Goal: Task Accomplishment & Management: Manage account settings

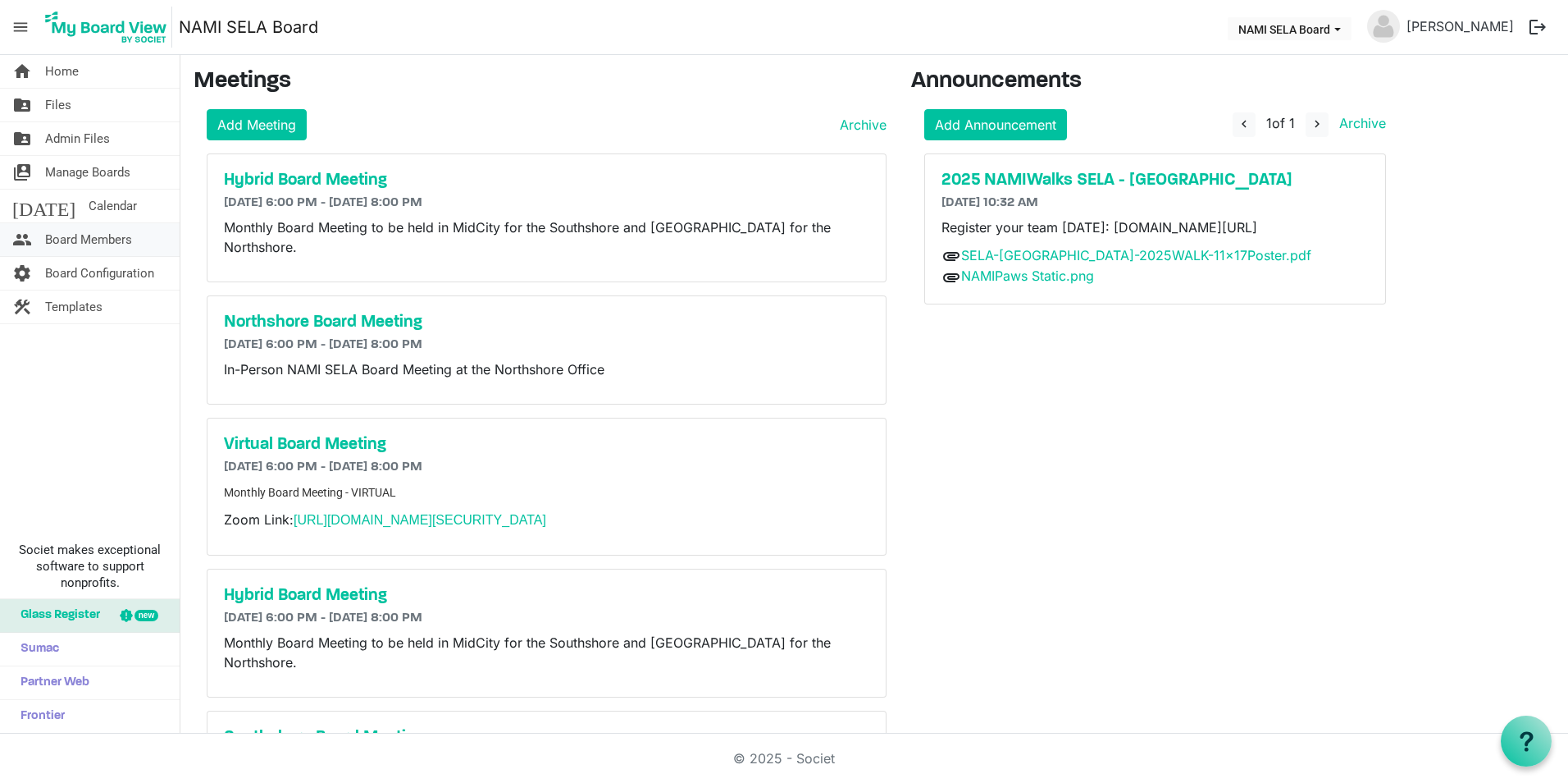
click at [87, 238] on span "Board Members" at bounding box center [88, 239] width 87 height 33
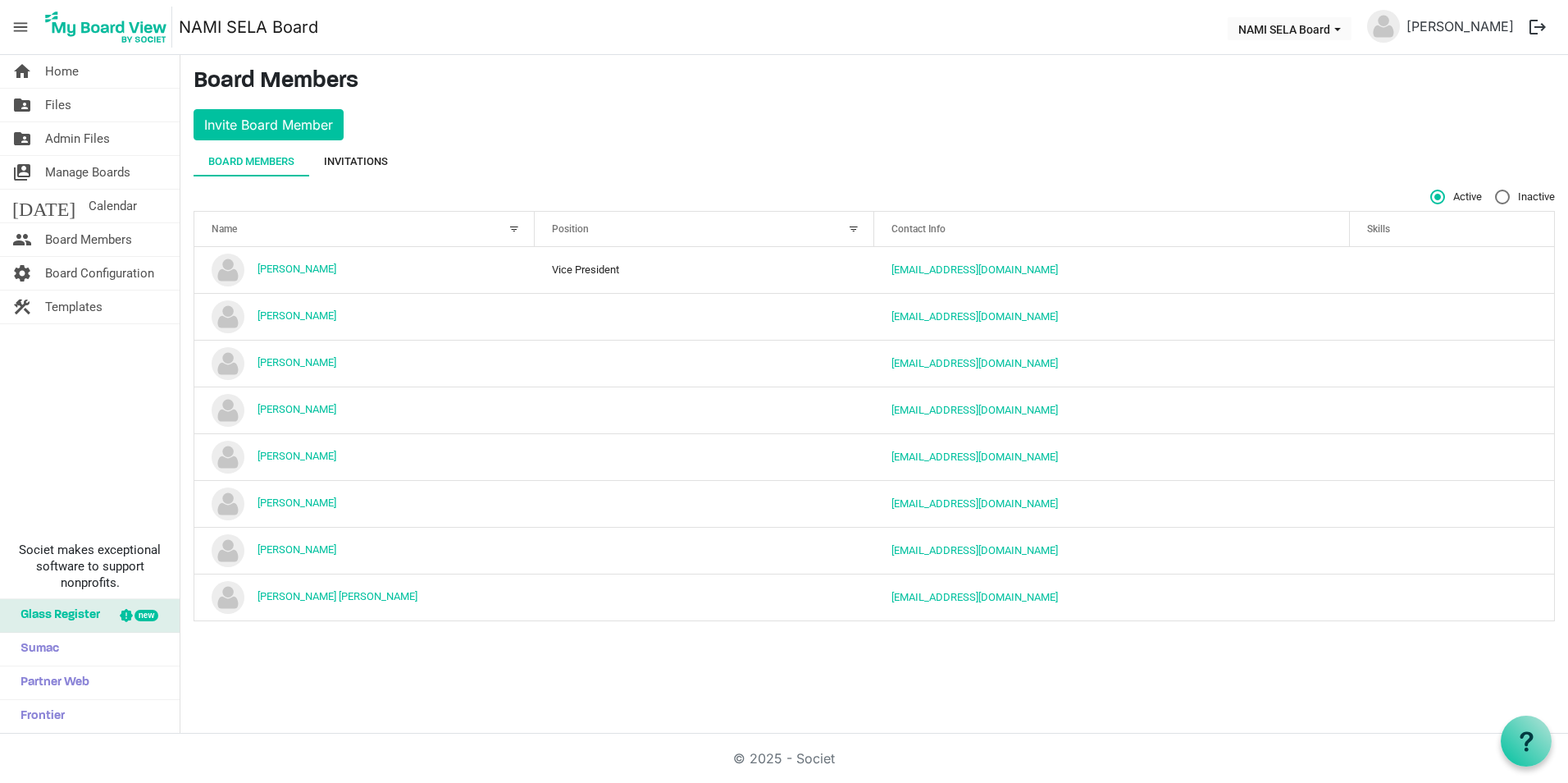
click at [343, 159] on div "Invitations" at bounding box center [355, 161] width 64 height 16
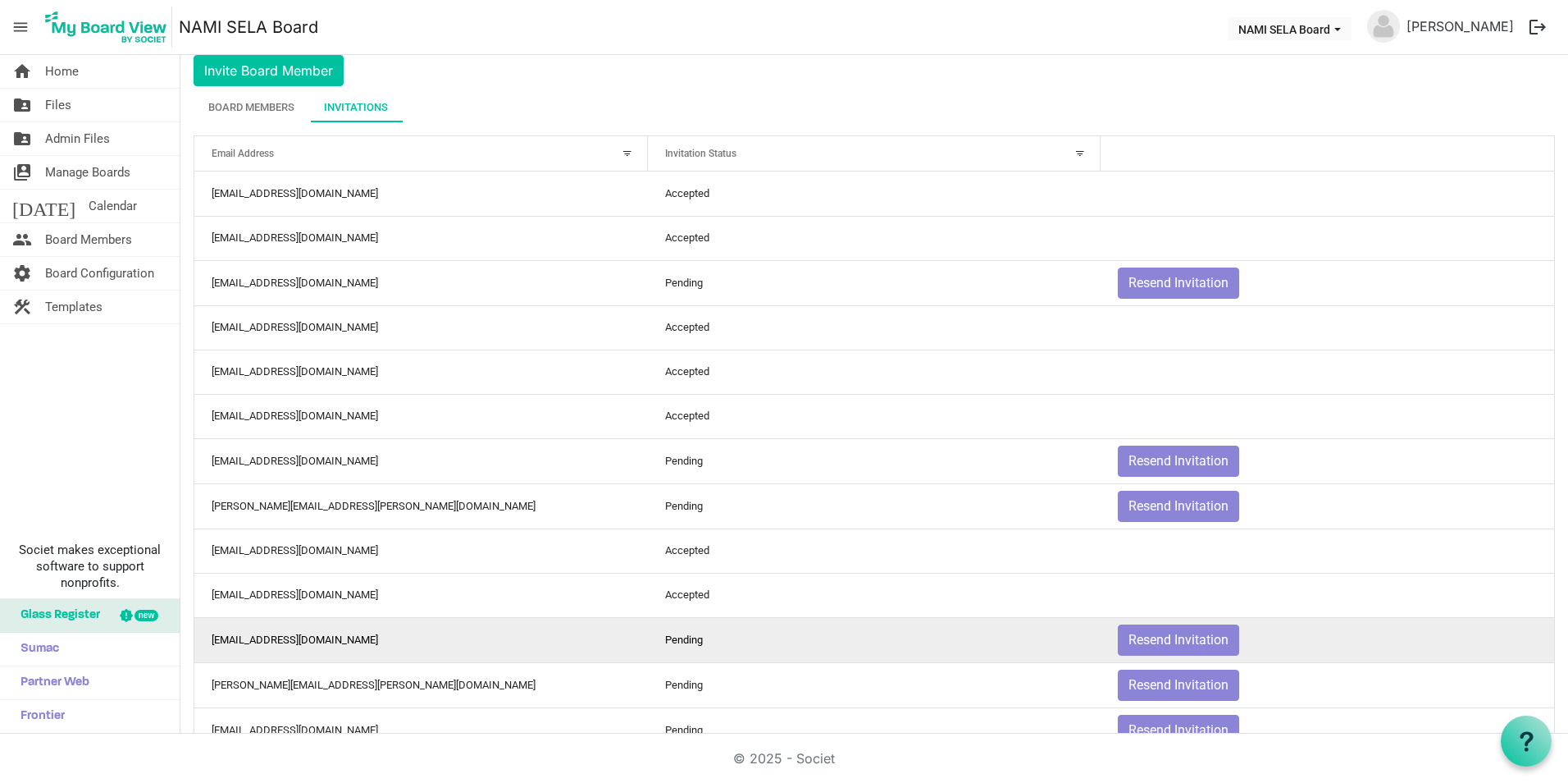
scroll to position [82, 0]
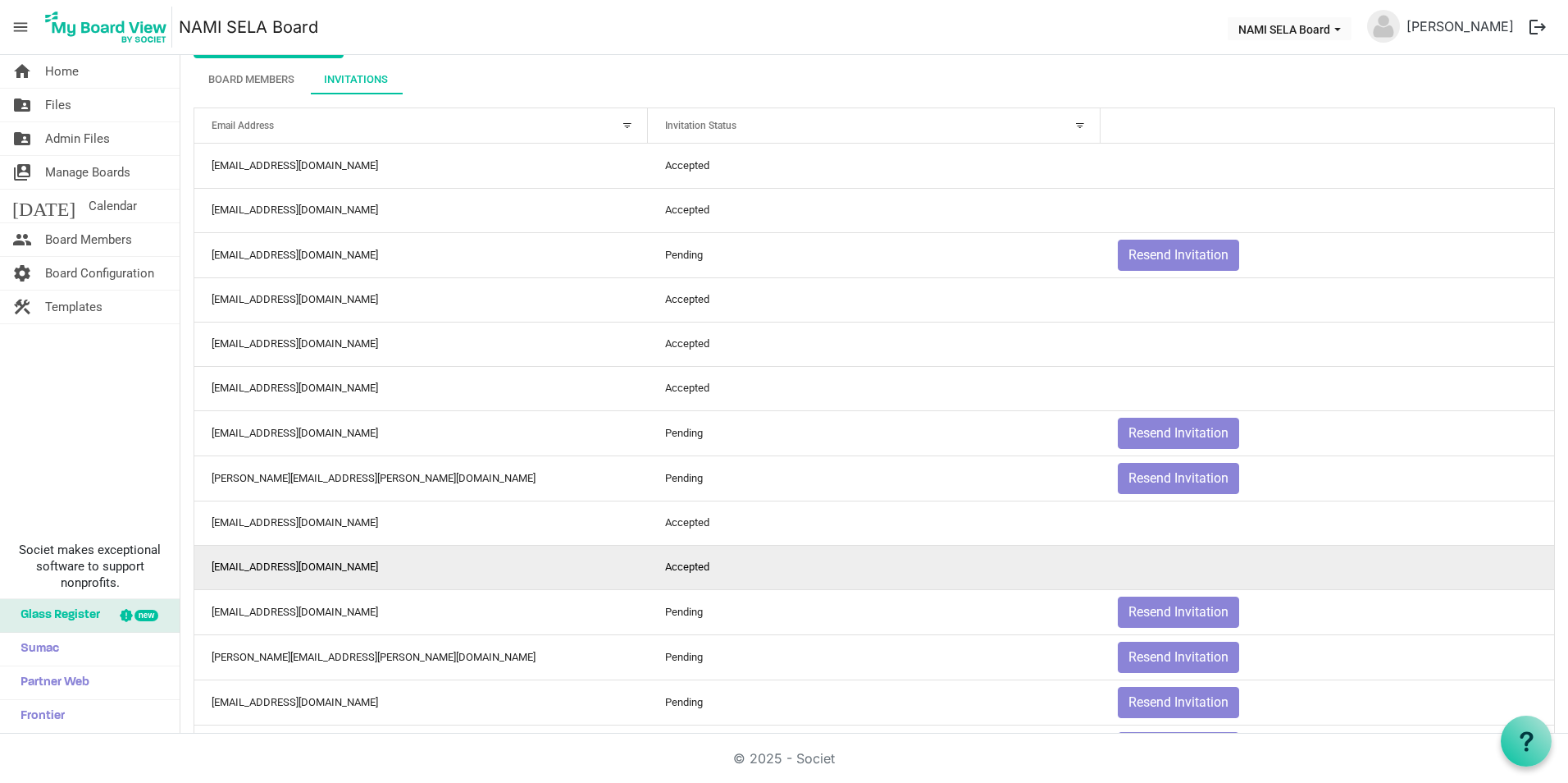
click at [530, 566] on td "[EMAIL_ADDRESS][DOMAIN_NAME]" at bounding box center [421, 567] width 454 height 44
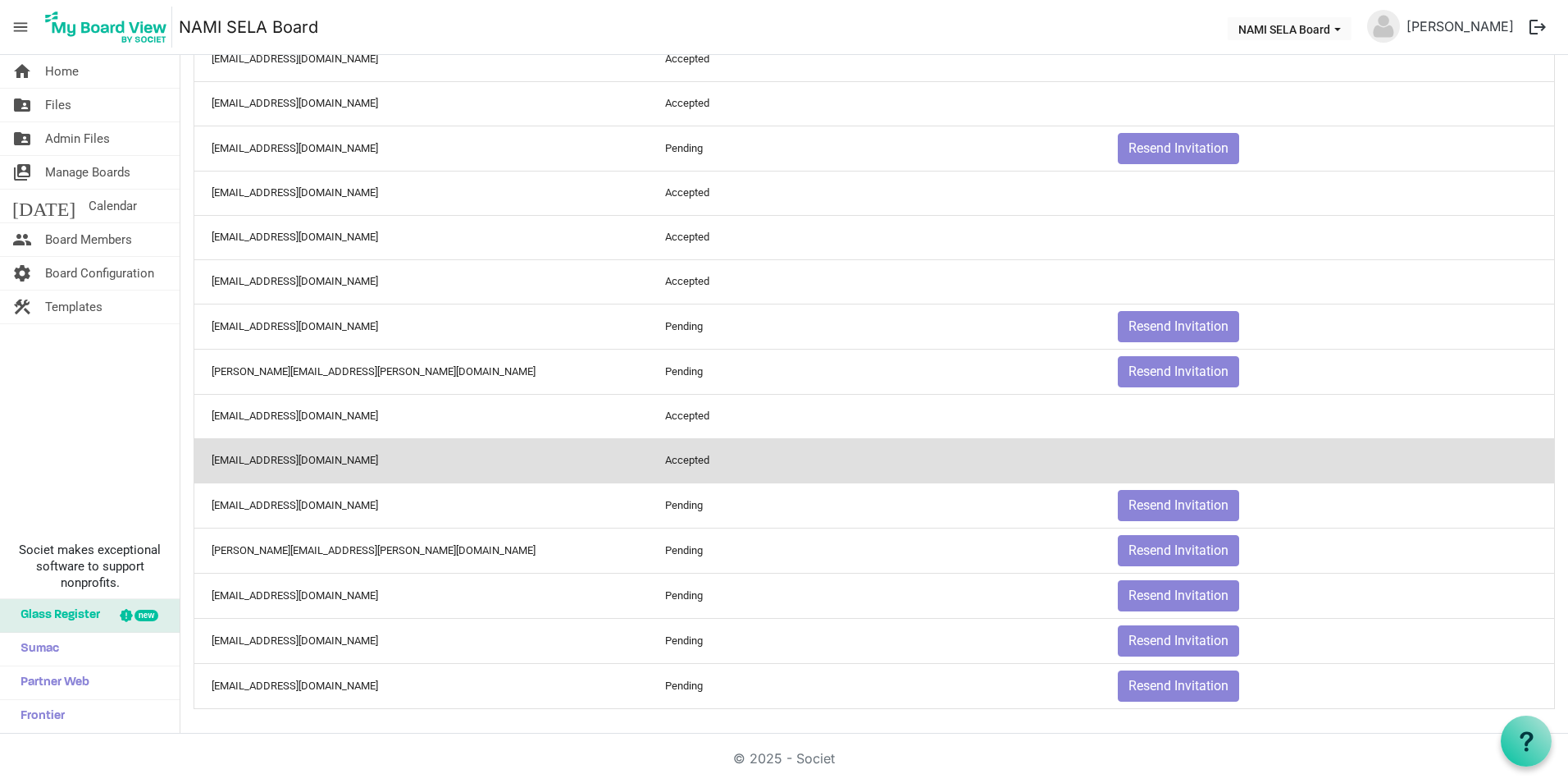
scroll to position [190, 0]
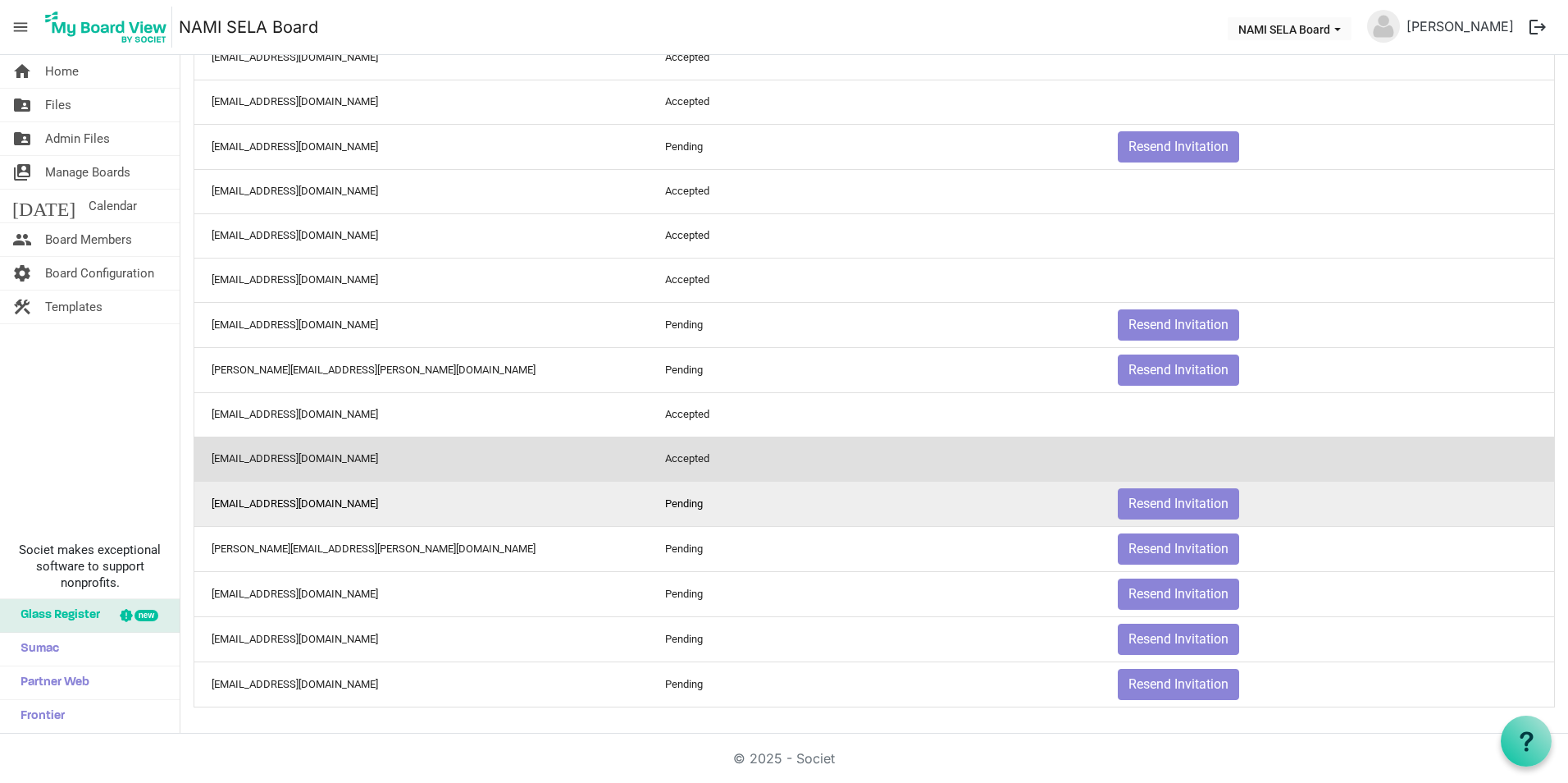
click at [530, 512] on td "[EMAIL_ADDRESS][DOMAIN_NAME]" at bounding box center [421, 503] width 454 height 45
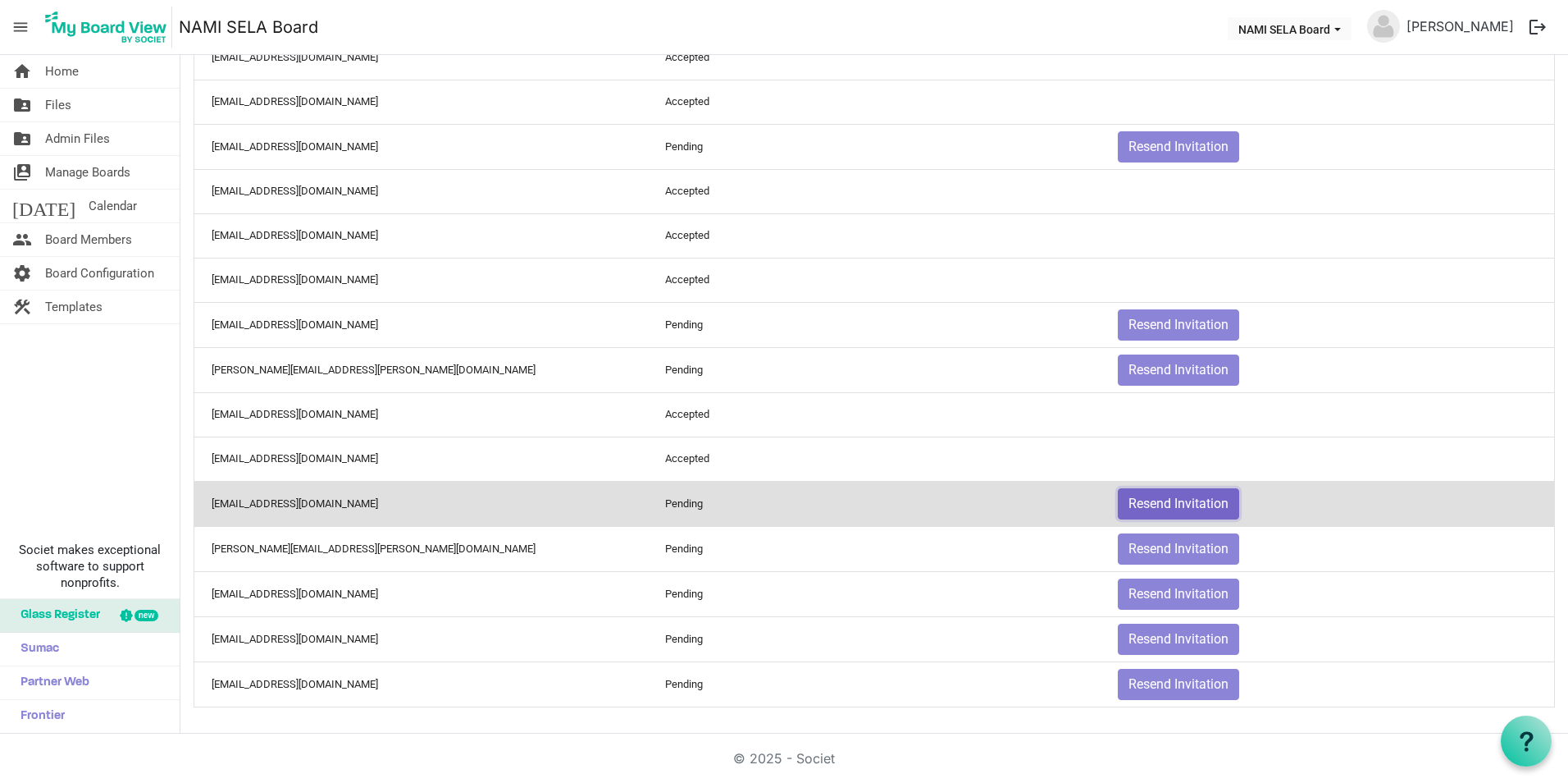
drag, startPoint x: 1129, startPoint y: 499, endPoint x: 1113, endPoint y: 501, distance: 16.1
click at [1118, 501] on button "Resend Invitation" at bounding box center [1178, 503] width 121 height 31
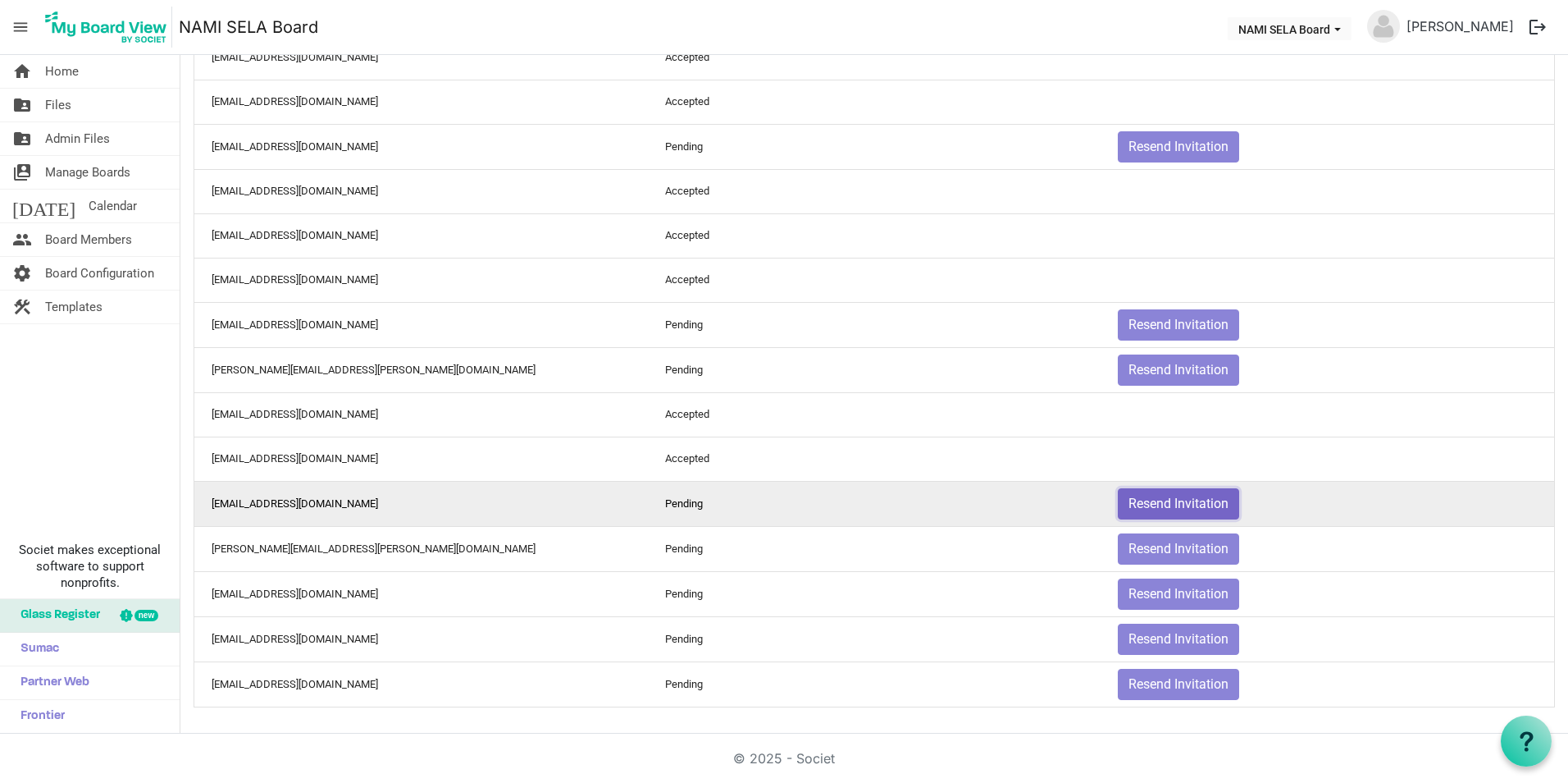
click at [1138, 507] on button "Resend Invitation" at bounding box center [1178, 503] width 121 height 31
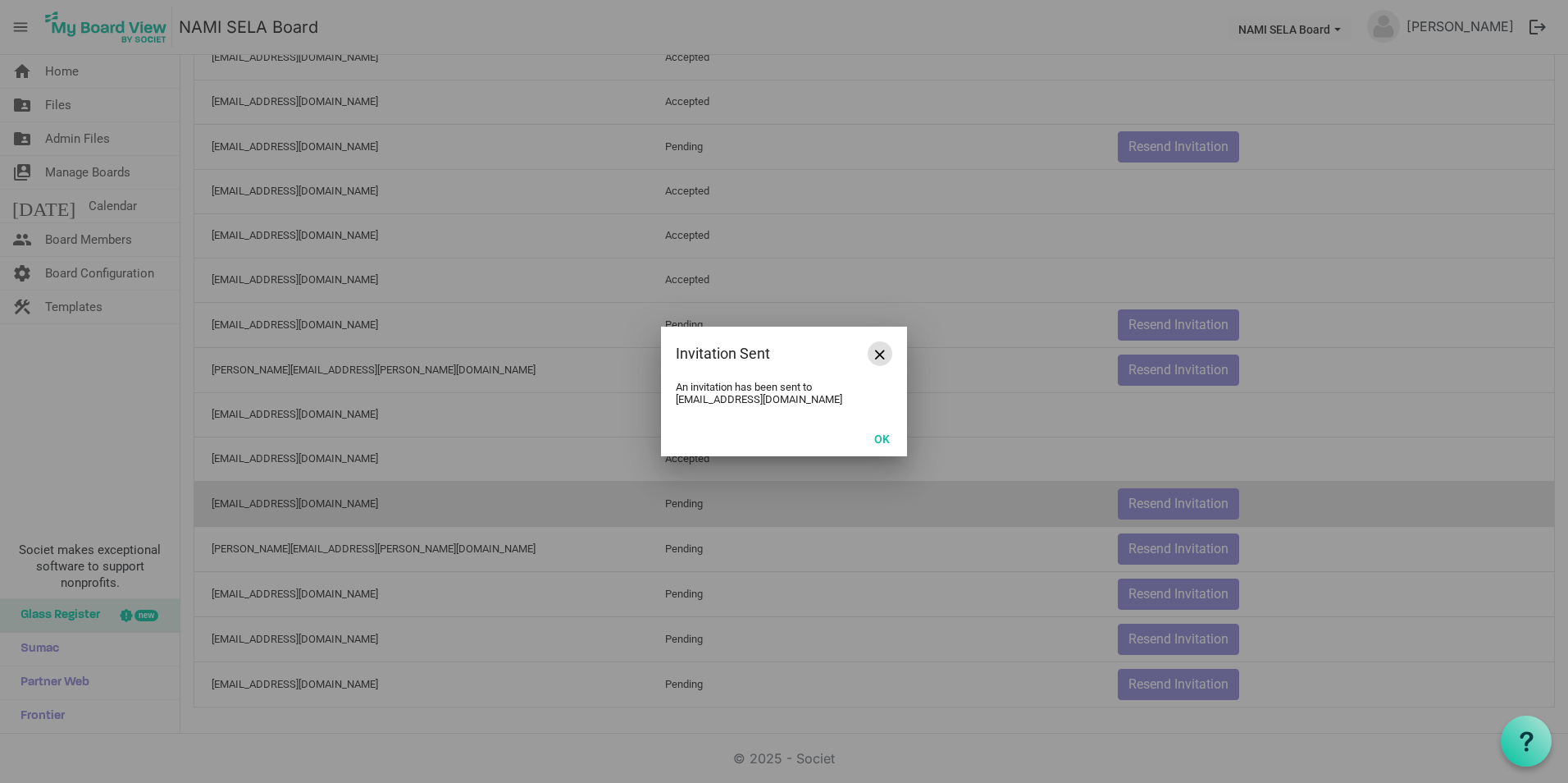
click at [880, 350] on span "Close" at bounding box center [880, 355] width 10 height 10
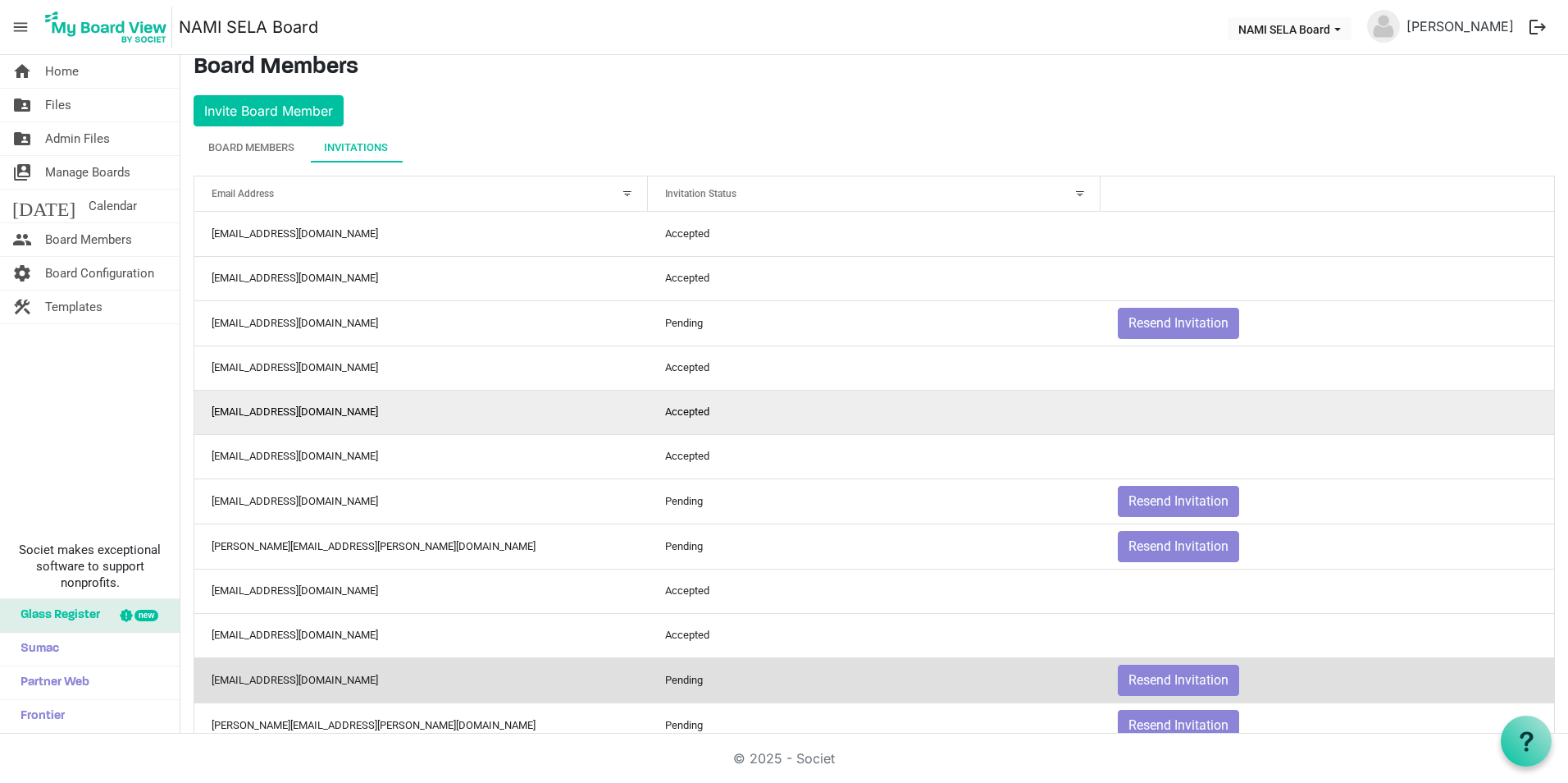
scroll to position [0, 0]
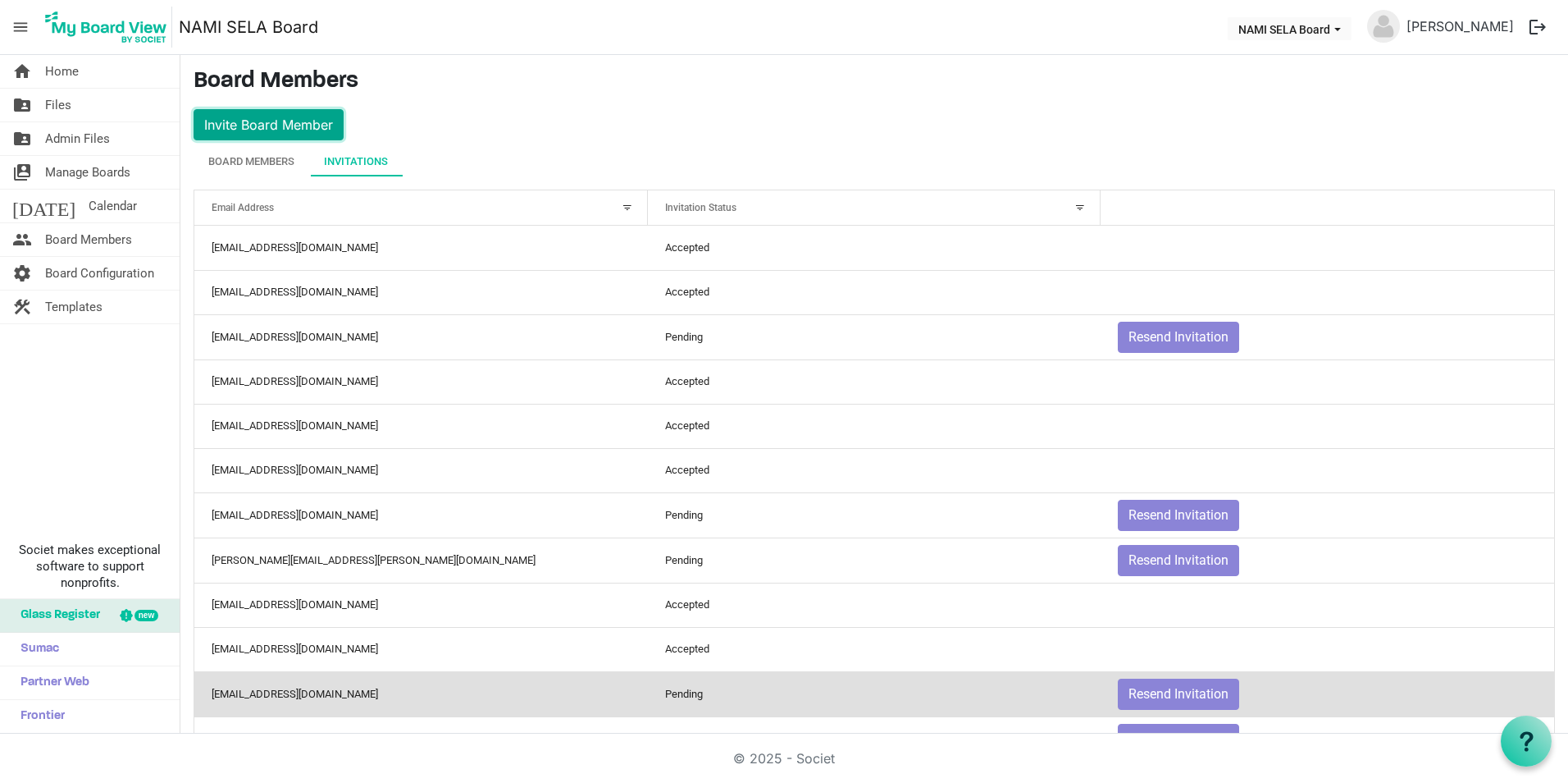
click at [285, 128] on button "Invite Board Member" at bounding box center [268, 125] width 150 height 31
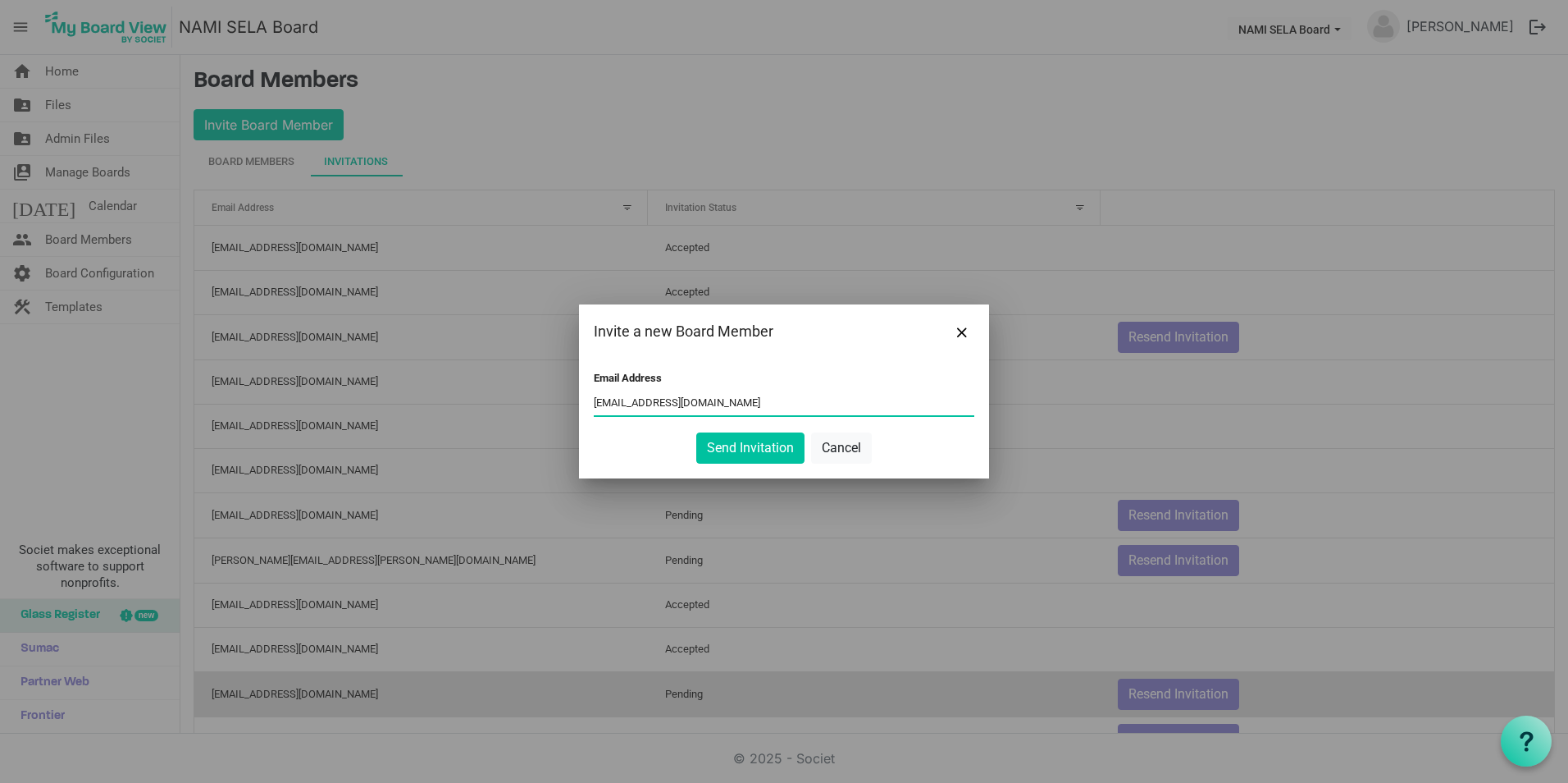
type input "[EMAIL_ADDRESS][DOMAIN_NAME]"
click at [696, 433] on button "Send Invitation" at bounding box center [751, 448] width 109 height 31
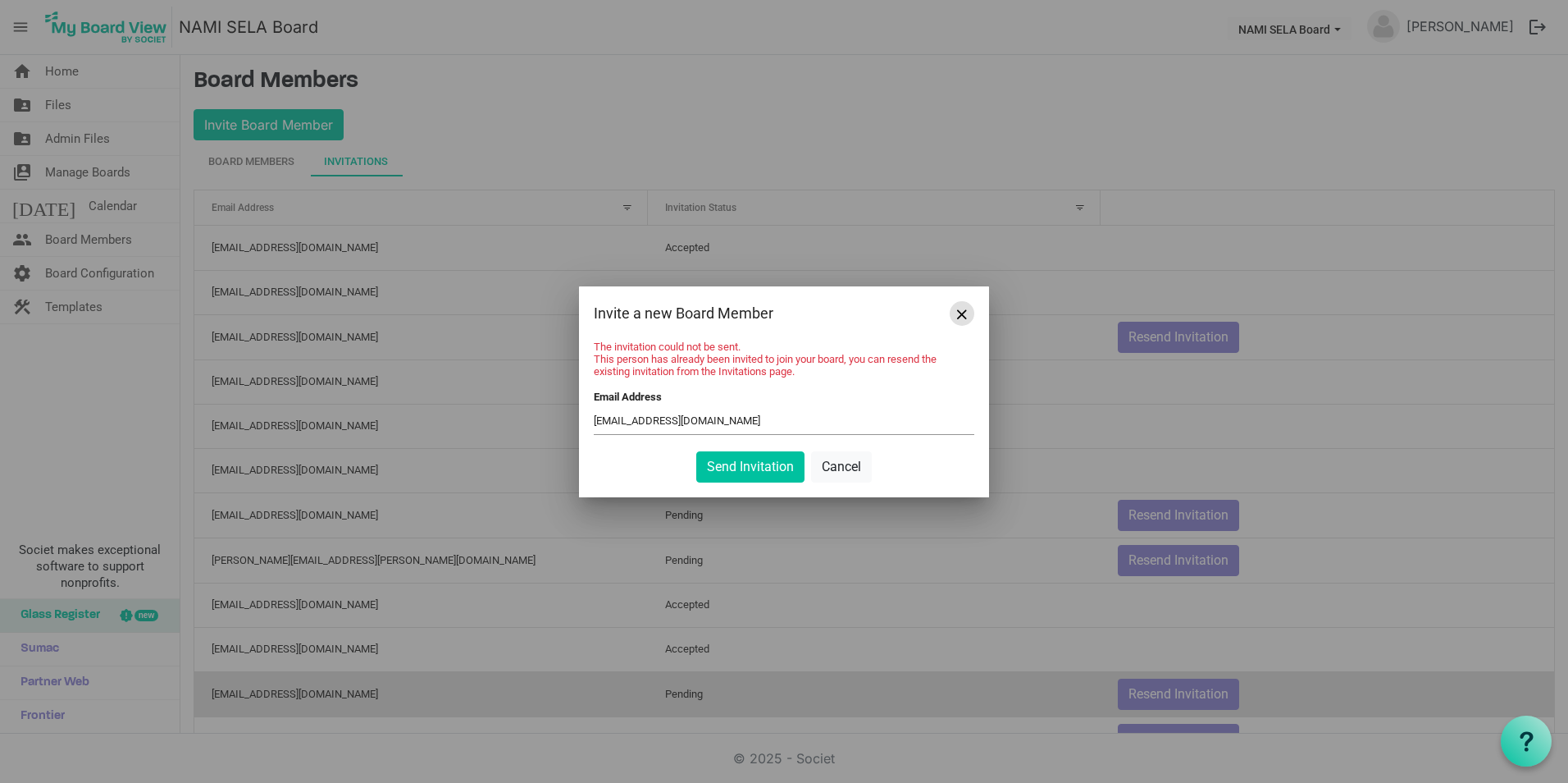
click at [963, 311] on span "Close" at bounding box center [963, 315] width 10 height 10
